Goal: Task Accomplishment & Management: Manage account settings

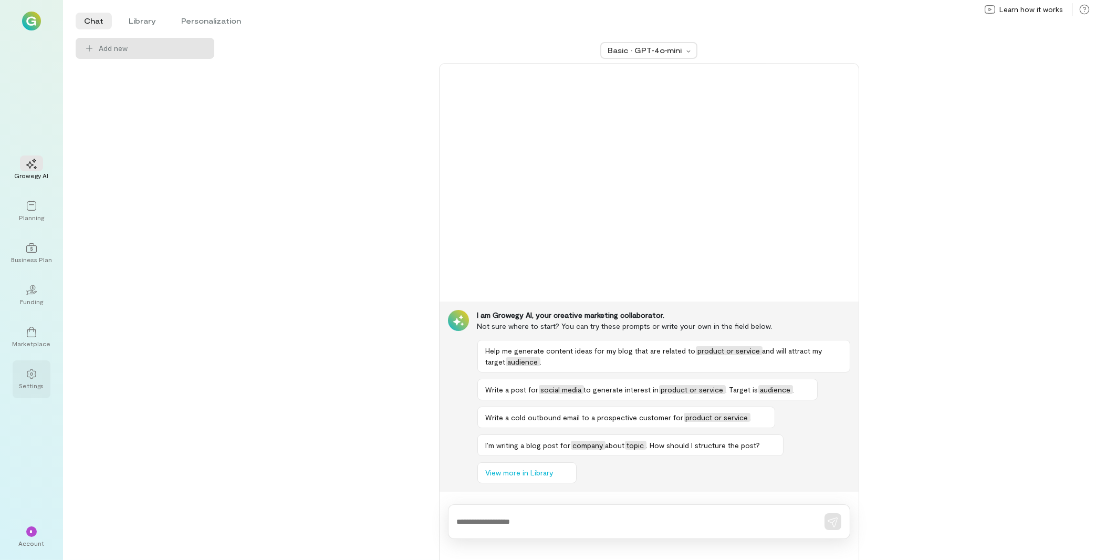
click at [27, 384] on div "Settings" at bounding box center [31, 385] width 25 height 8
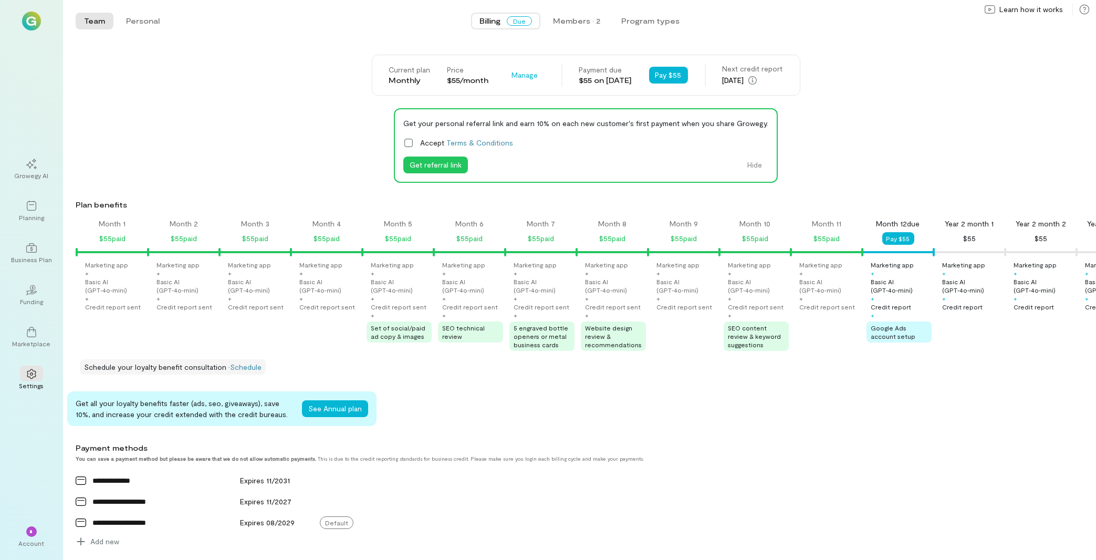
scroll to position [0, 678]
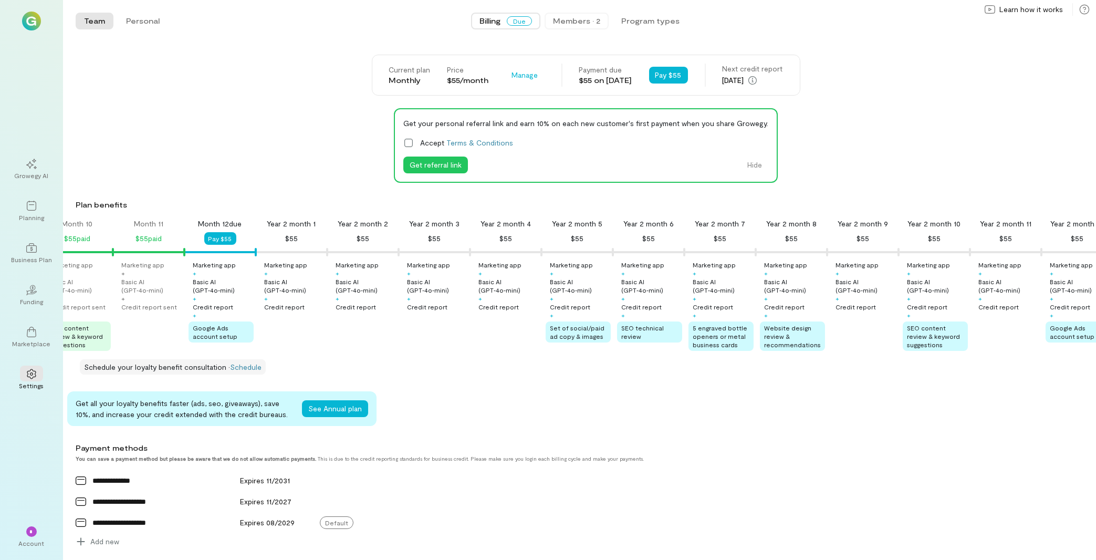
drag, startPoint x: 568, startPoint y: 33, endPoint x: 577, endPoint y: 24, distance: 12.6
click at [575, 26] on div "Team Personal Billing Due Members · 2 Program types Team Personal" at bounding box center [579, 21] width 1033 height 42
click at [578, 19] on div "Members · 2" at bounding box center [576, 21] width 47 height 11
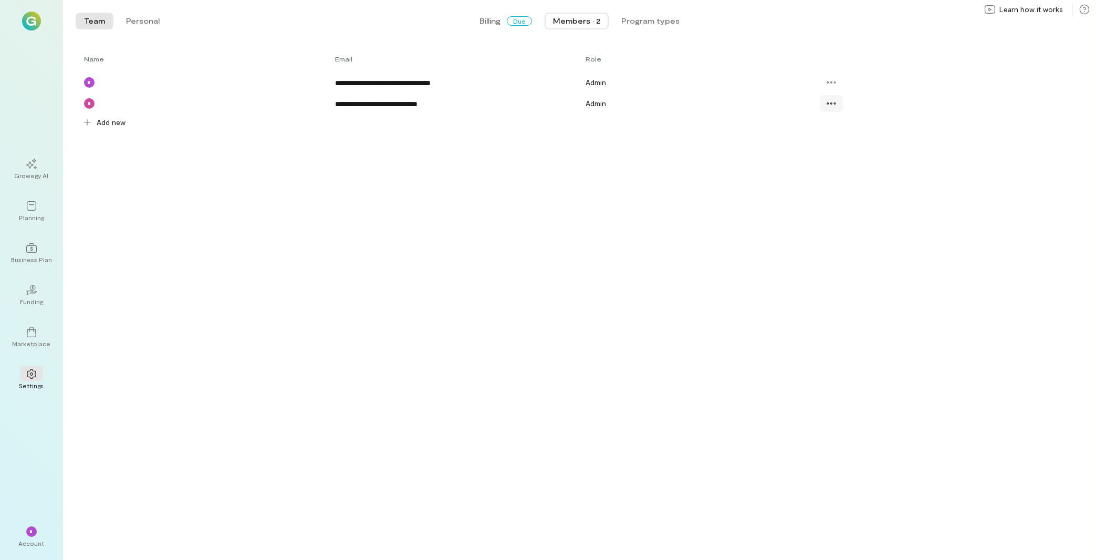
click at [837, 102] on div at bounding box center [831, 103] width 23 height 17
click at [850, 162] on link "Resend invite" at bounding box center [861, 168] width 79 height 21
click at [23, 545] on div "Account" at bounding box center [32, 543] width 26 height 8
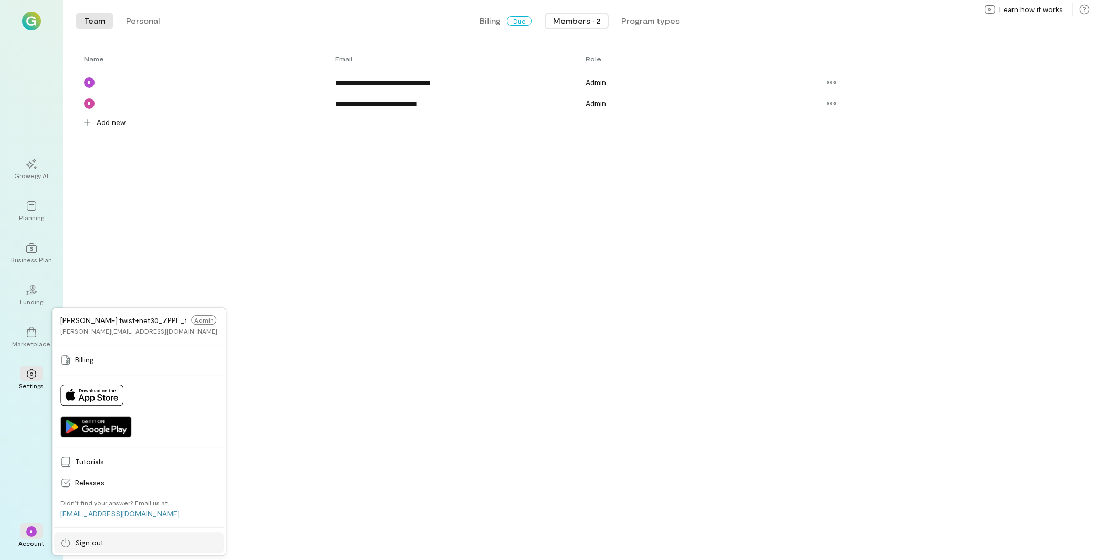
click at [110, 541] on span "Sign out" at bounding box center [146, 542] width 142 height 11
